Goal: Transaction & Acquisition: Subscribe to service/newsletter

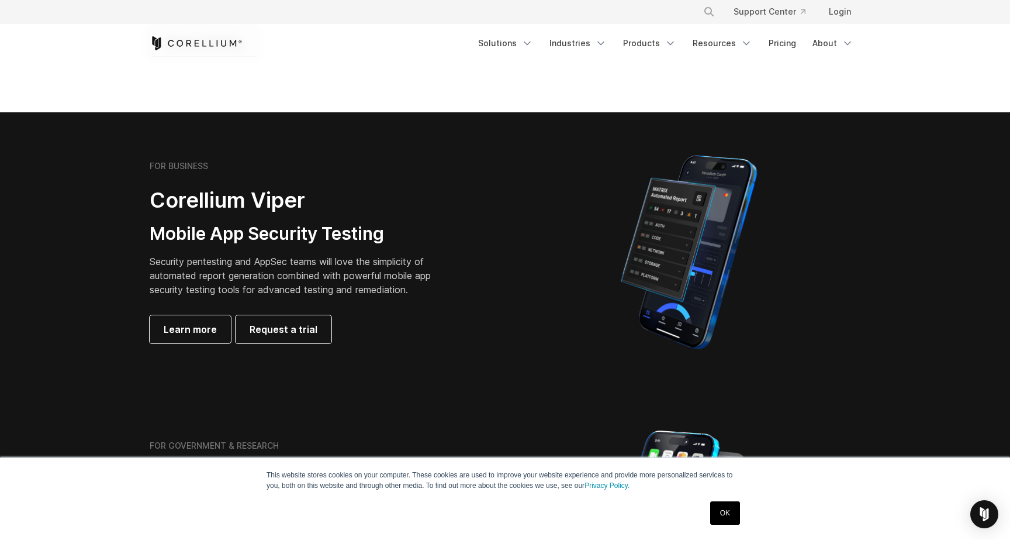
scroll to position [190, 0]
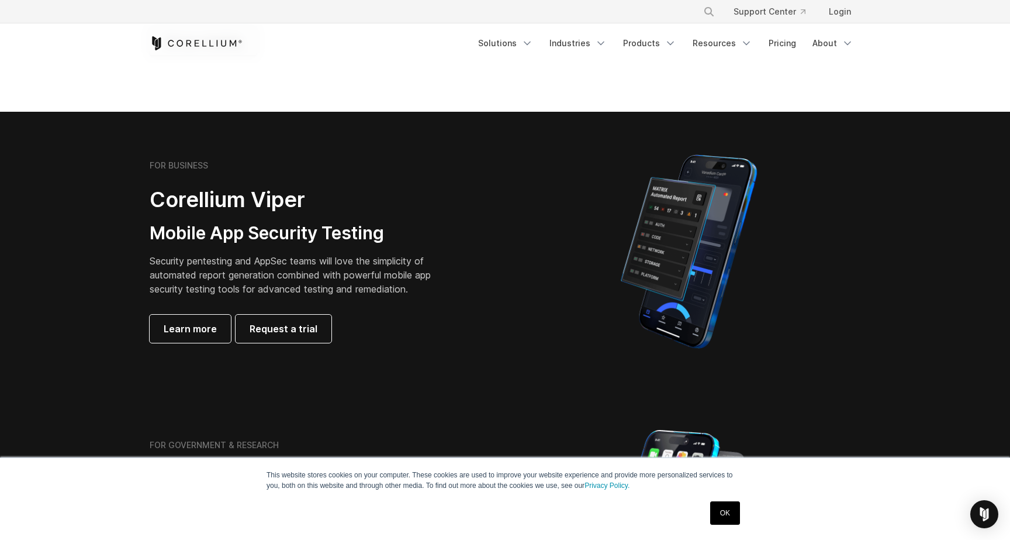
click at [727, 513] on link "OK" at bounding box center [725, 512] width 30 height 23
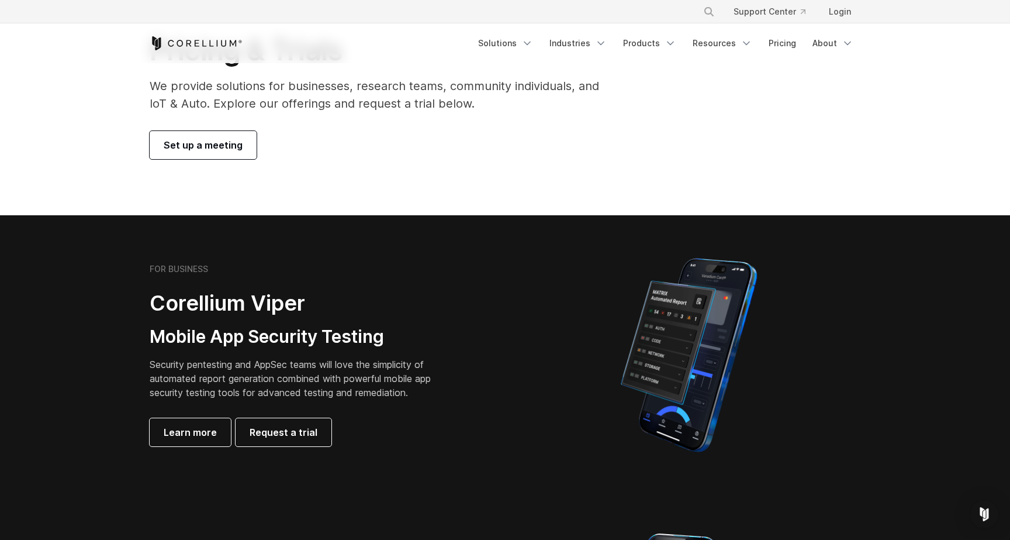
scroll to position [0, 0]
